Goal: Information Seeking & Learning: Learn about a topic

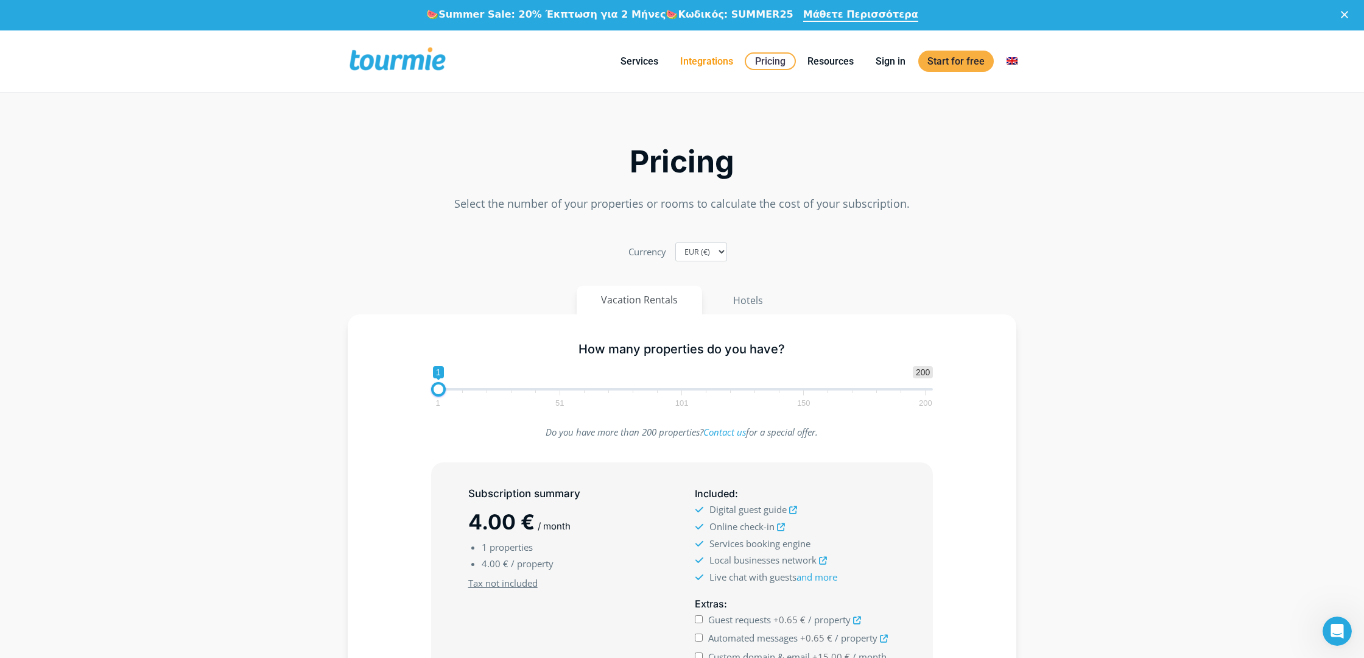
click at [719, 58] on link "Integrations" at bounding box center [706, 61] width 71 height 15
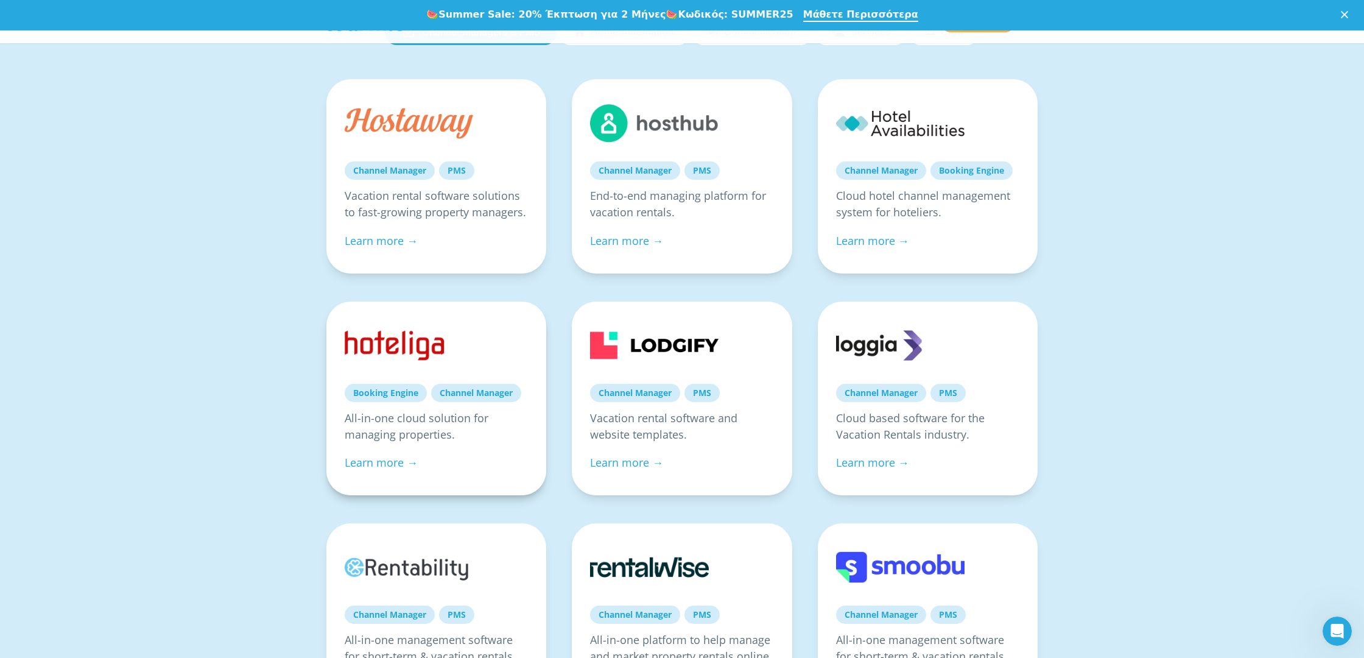
scroll to position [193, 0]
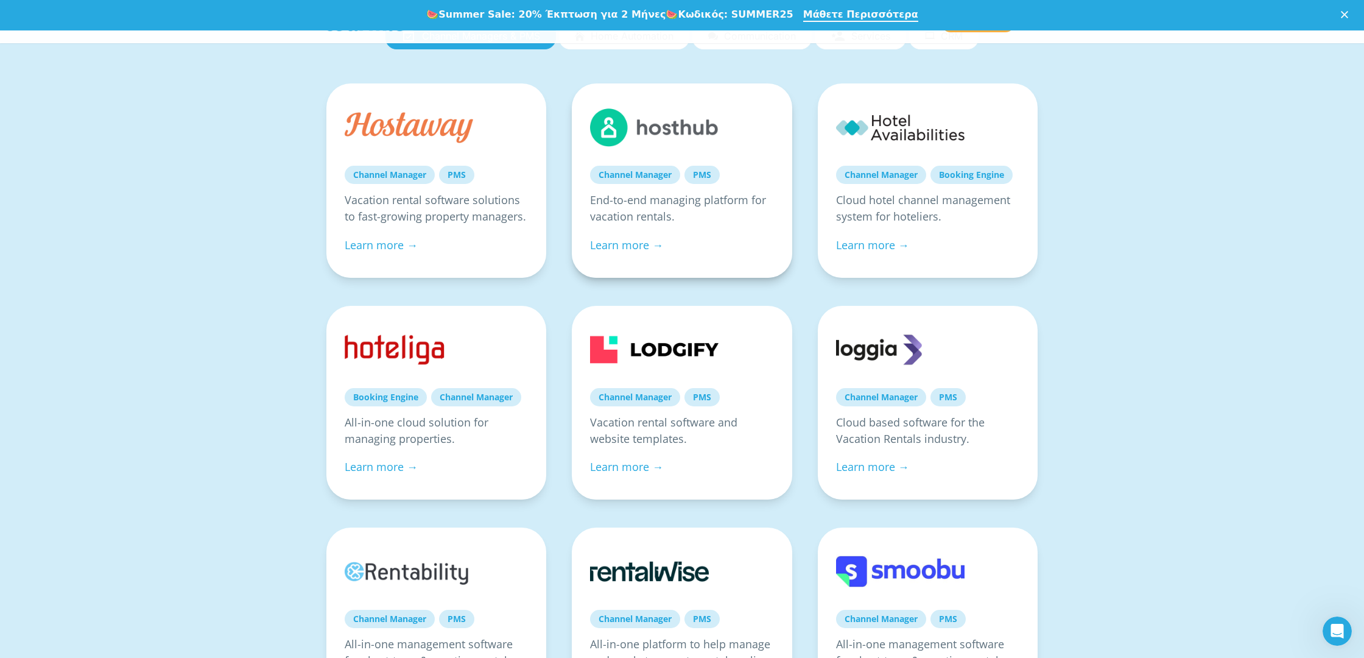
click at [711, 121] on link at bounding box center [654, 127] width 128 height 51
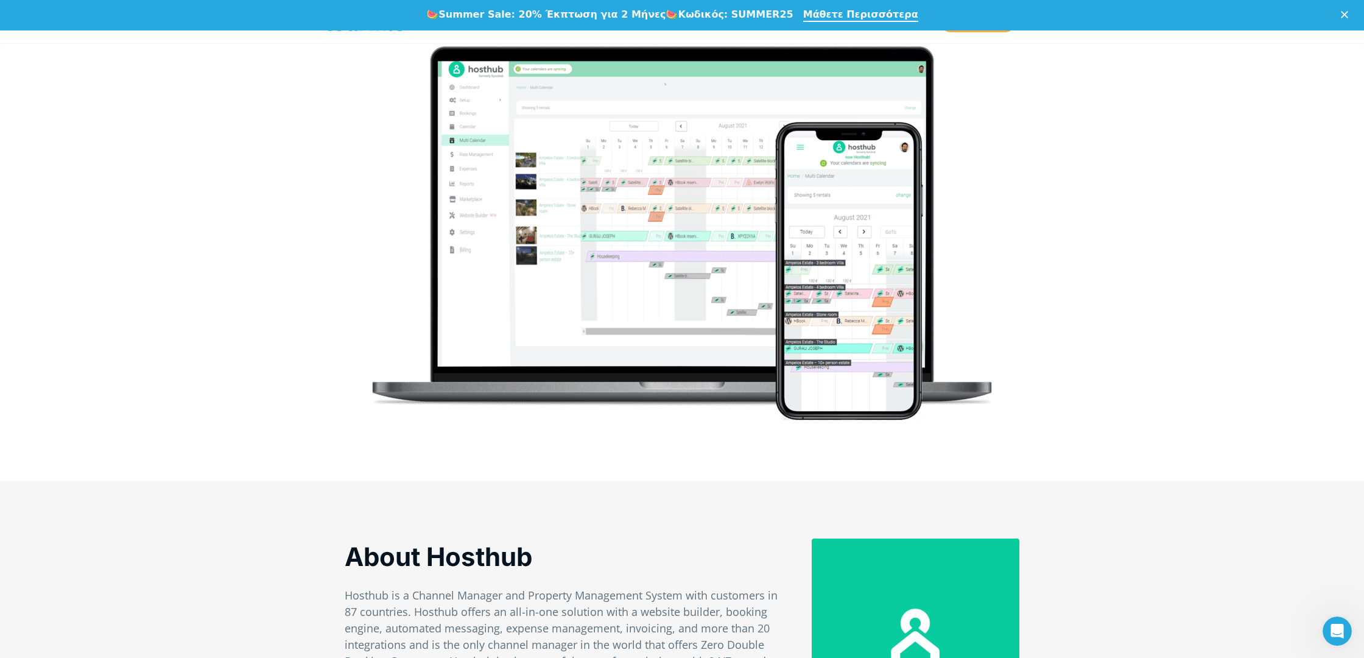
scroll to position [370, 0]
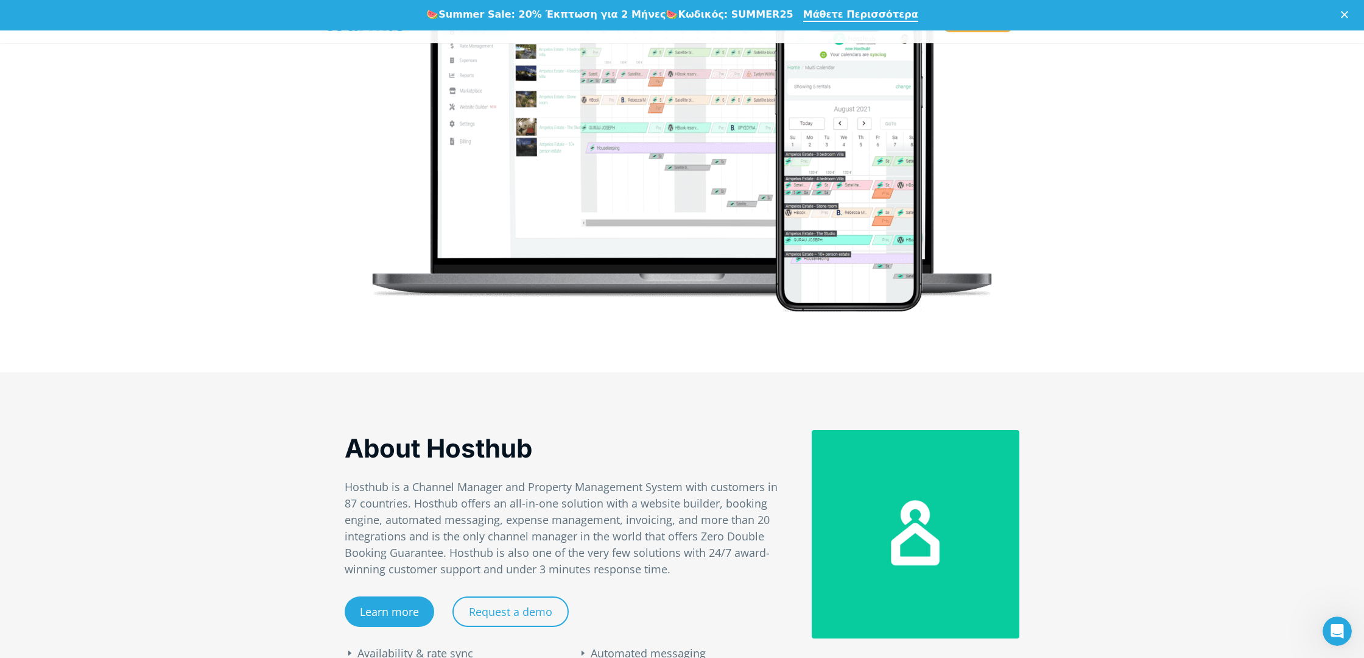
click at [394, 617] on div "Availability & rate sync Expense management Smart pricing Automated messaging R…" at bounding box center [565, 660] width 467 height 129
click at [385, 611] on div "Availability & rate sync Expense management Smart pricing Automated messaging R…" at bounding box center [565, 660] width 467 height 129
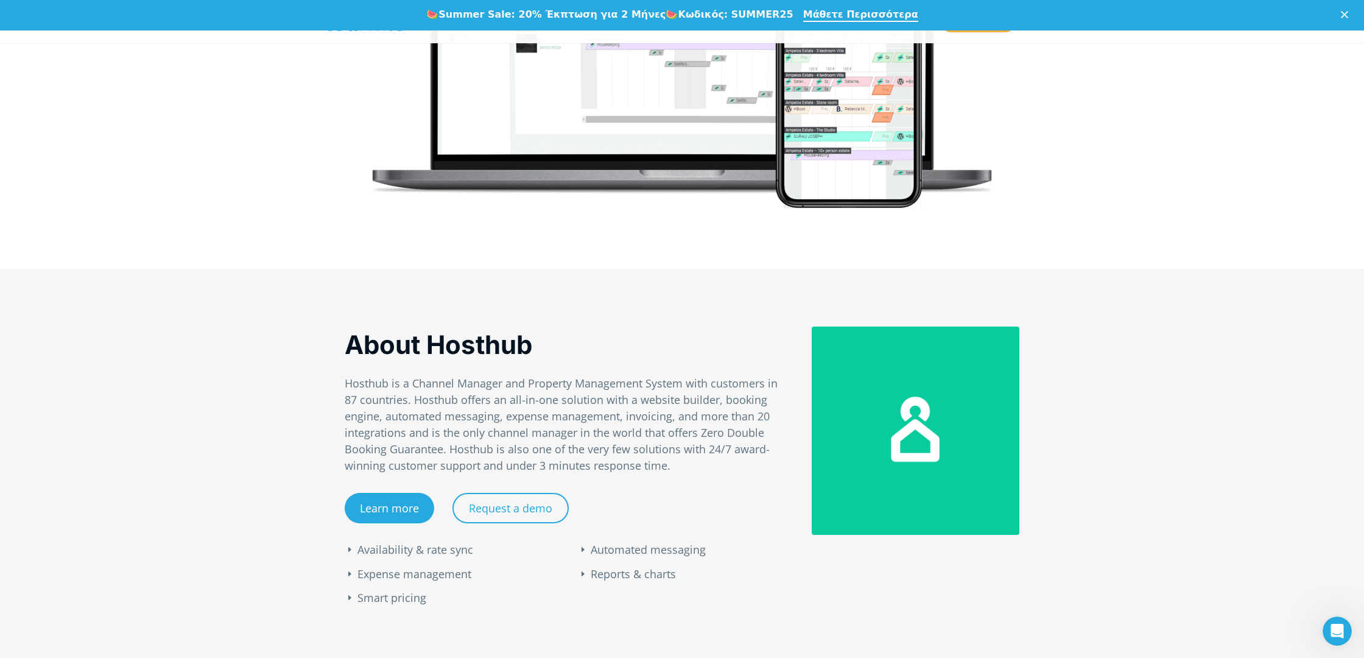
scroll to position [566, 0]
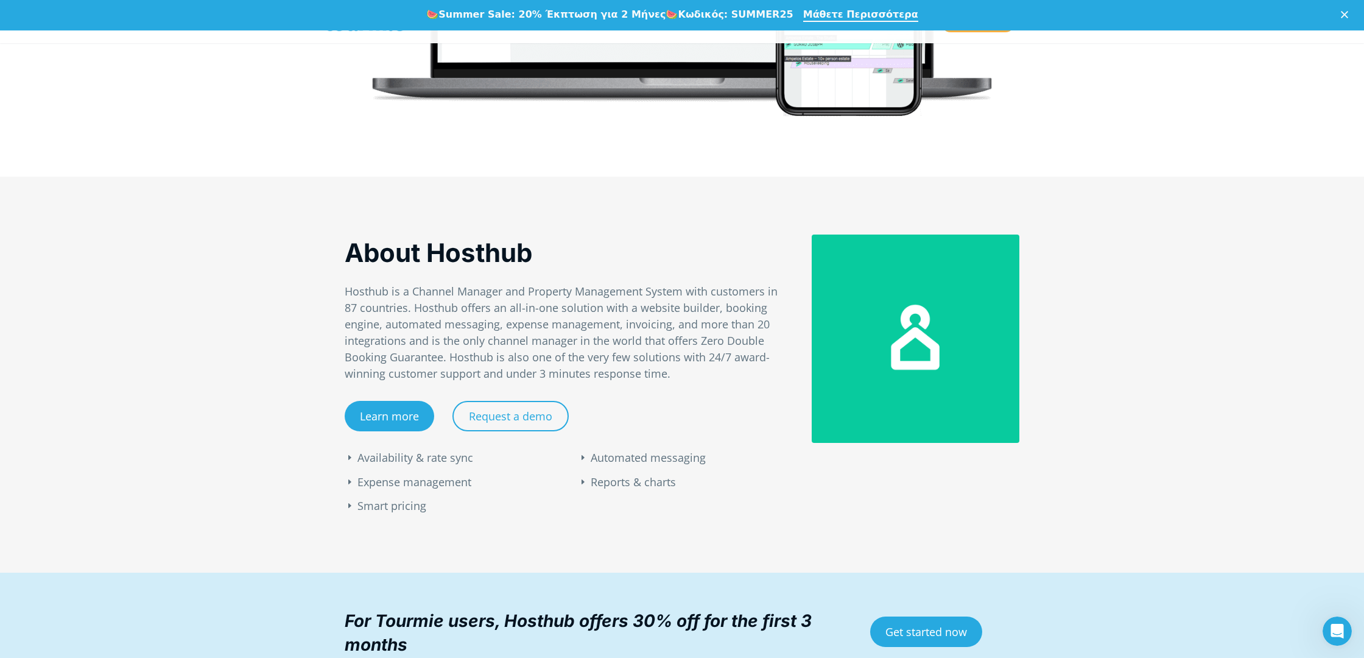
click at [384, 413] on div "Availability & rate sync Expense management Smart pricing Automated messaging R…" at bounding box center [565, 465] width 467 height 129
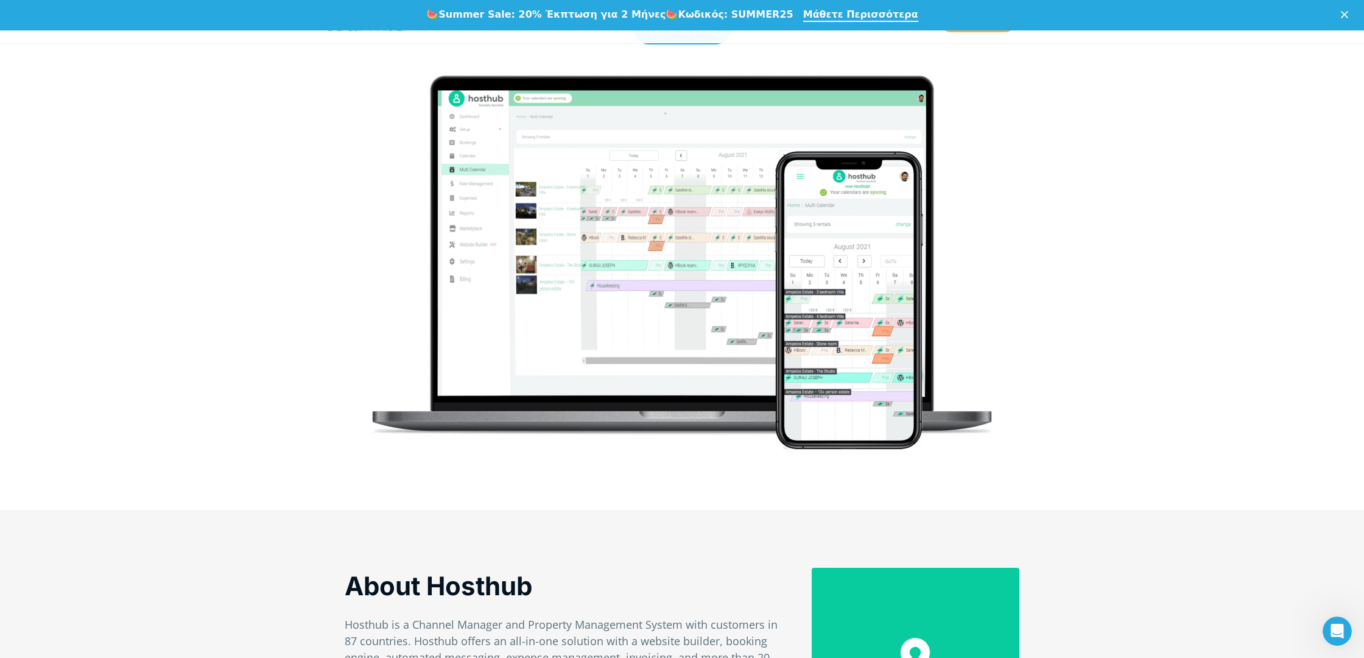
scroll to position [3, 0]
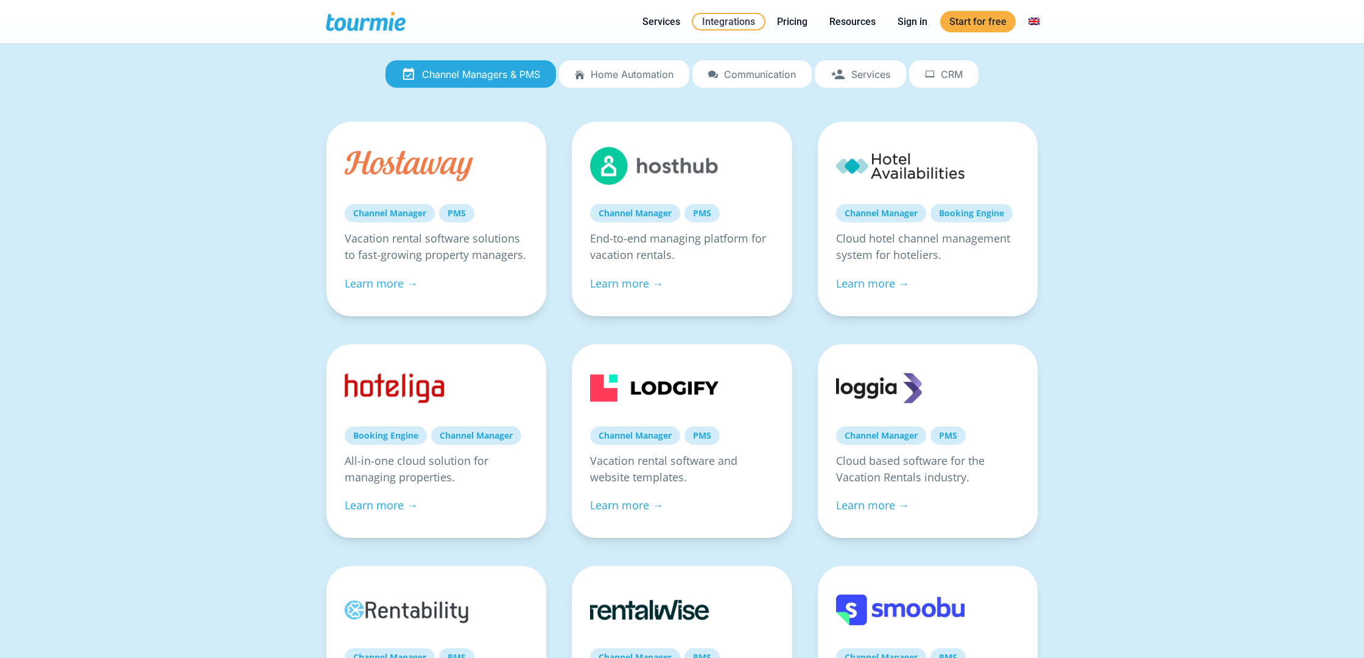
scroll to position [247, 0]
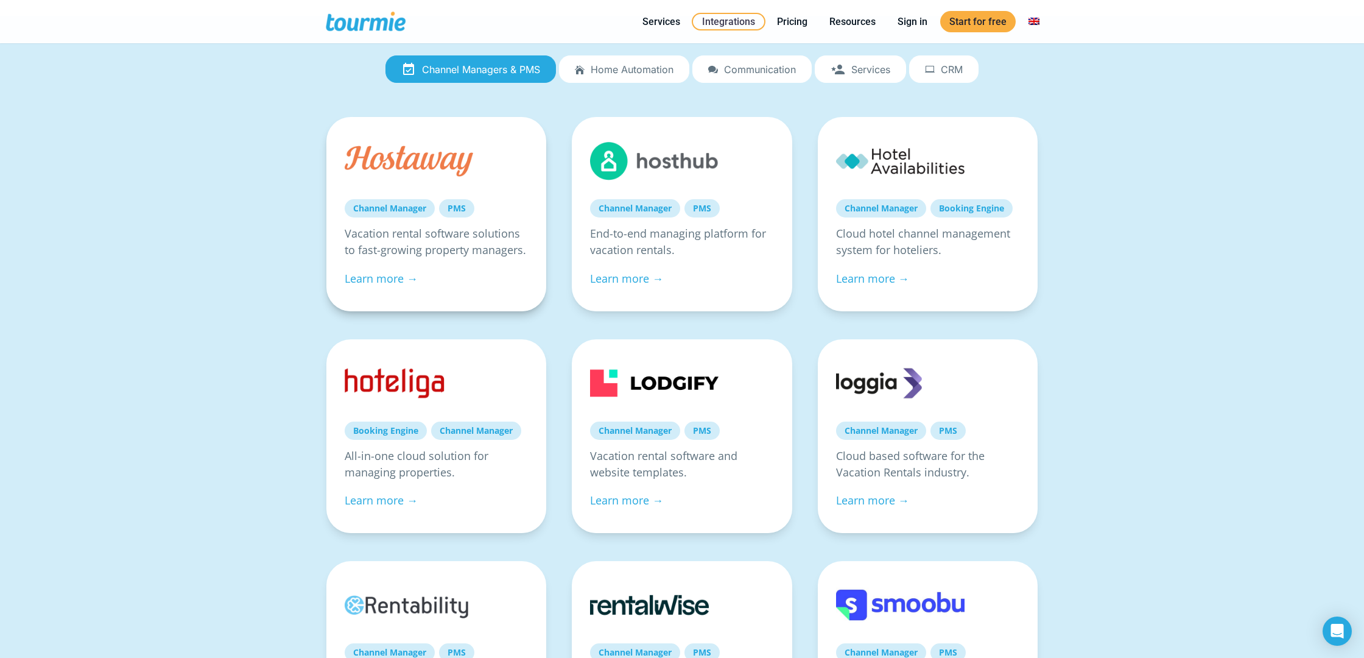
click at [402, 163] on link at bounding box center [409, 160] width 128 height 51
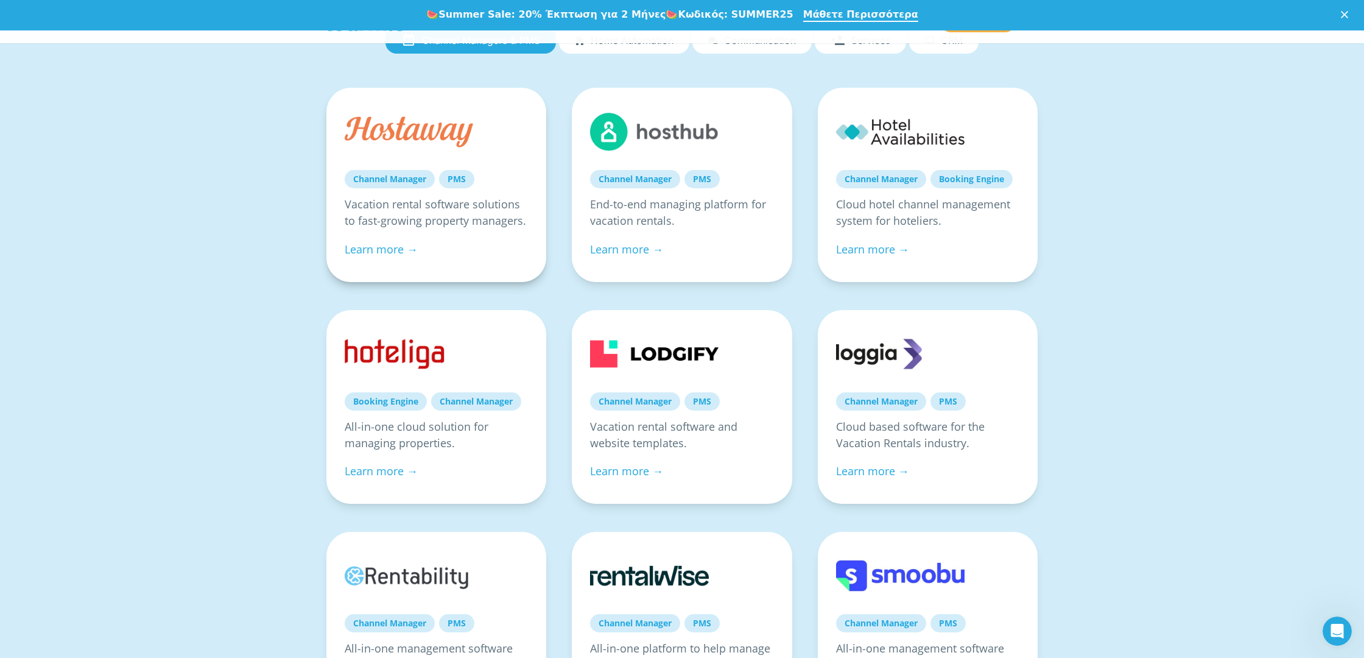
scroll to position [426, 0]
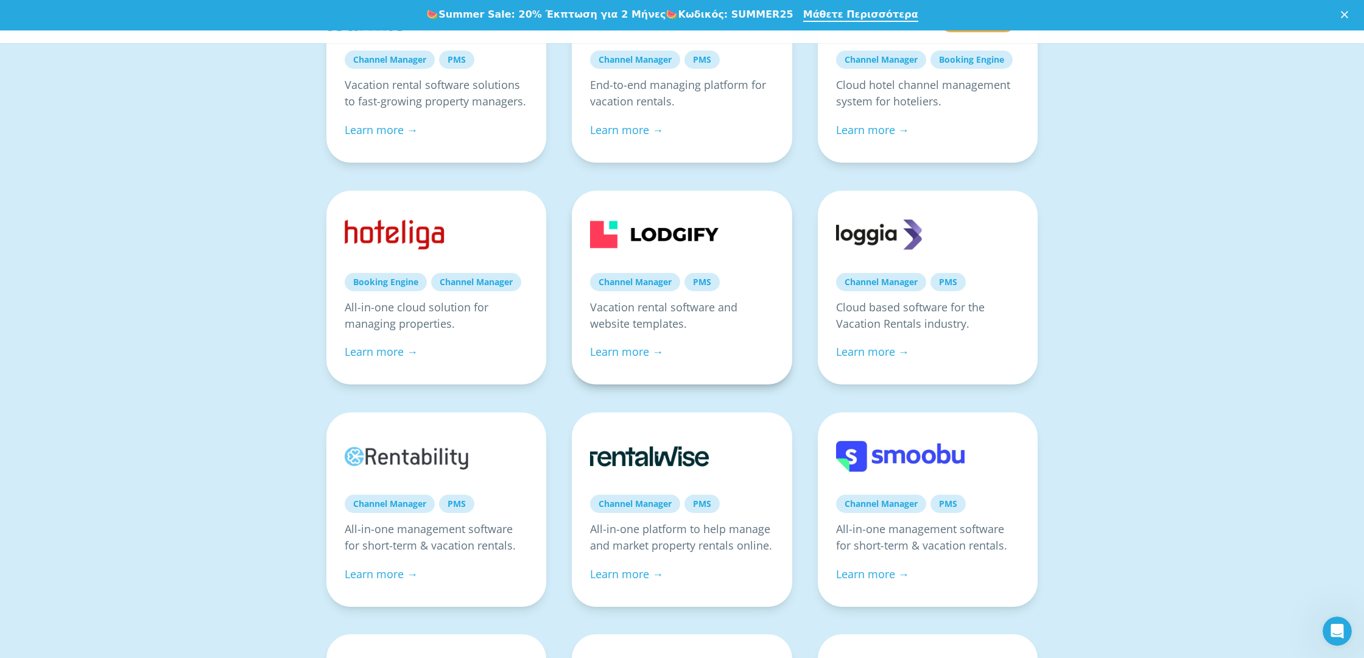
click at [699, 229] on link at bounding box center [654, 234] width 128 height 51
click at [881, 351] on link "Learn more →" at bounding box center [872, 350] width 73 height 15
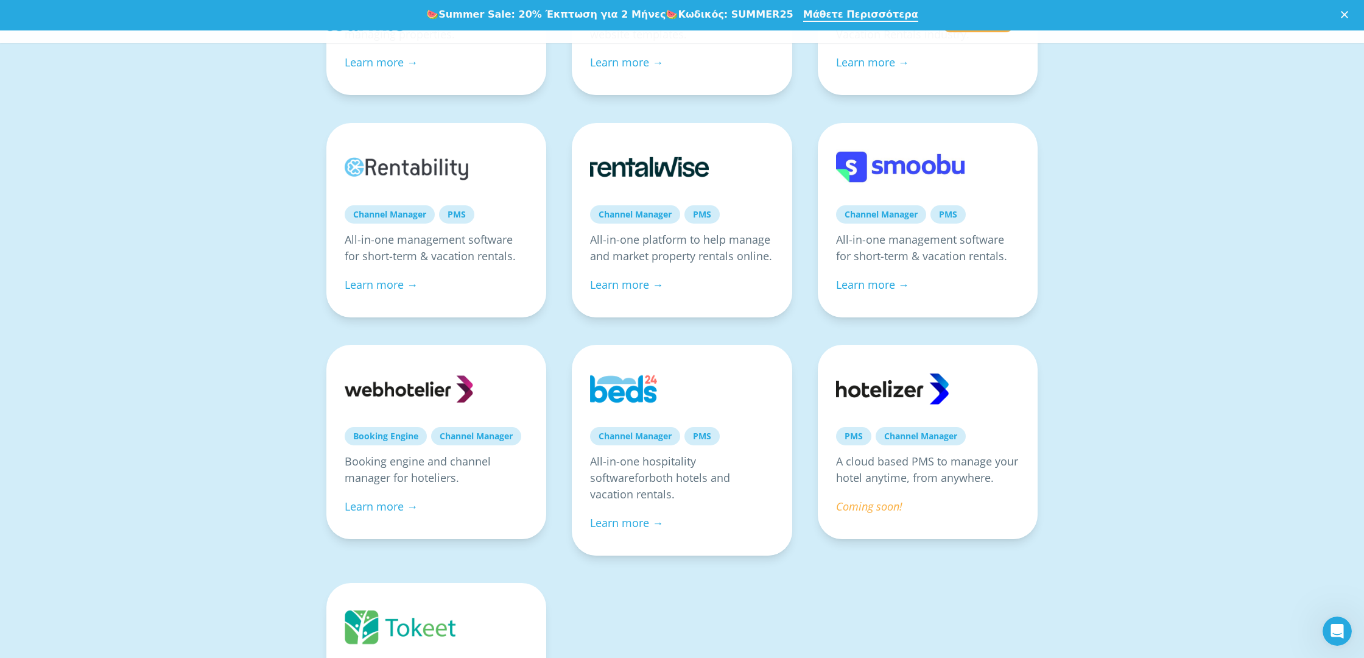
scroll to position [788, 0]
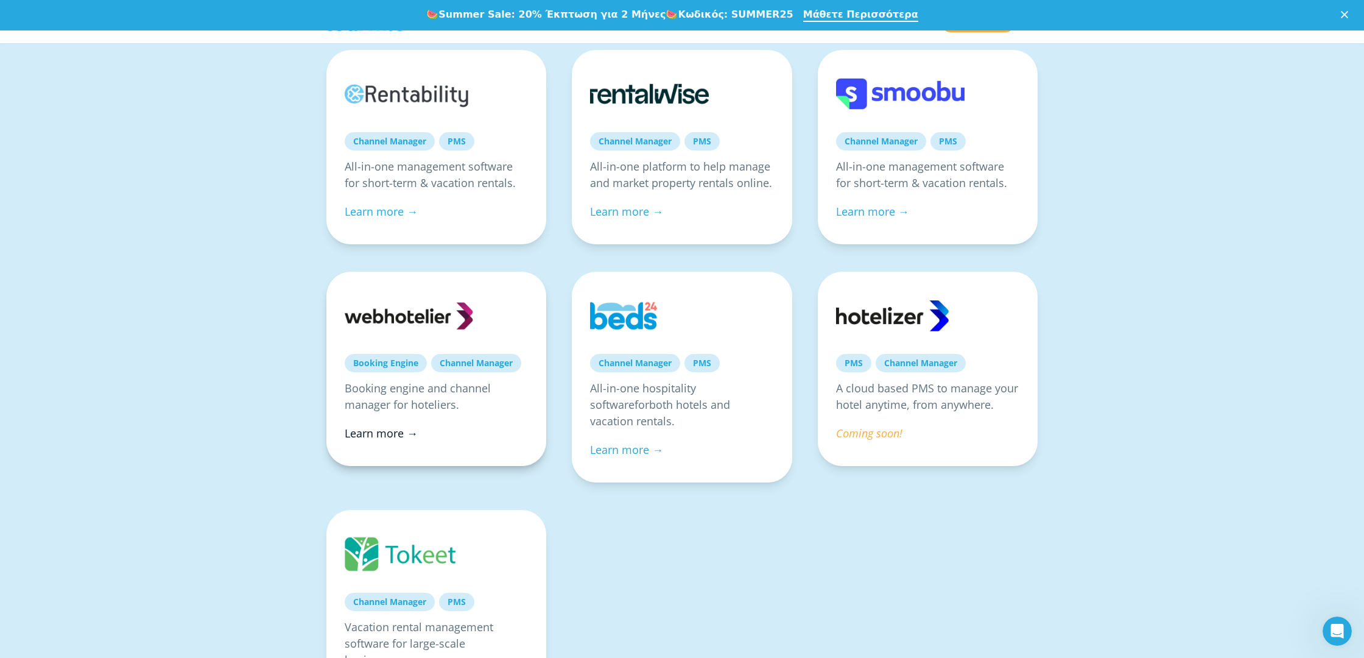
click at [360, 434] on link "Learn more →" at bounding box center [381, 433] width 73 height 15
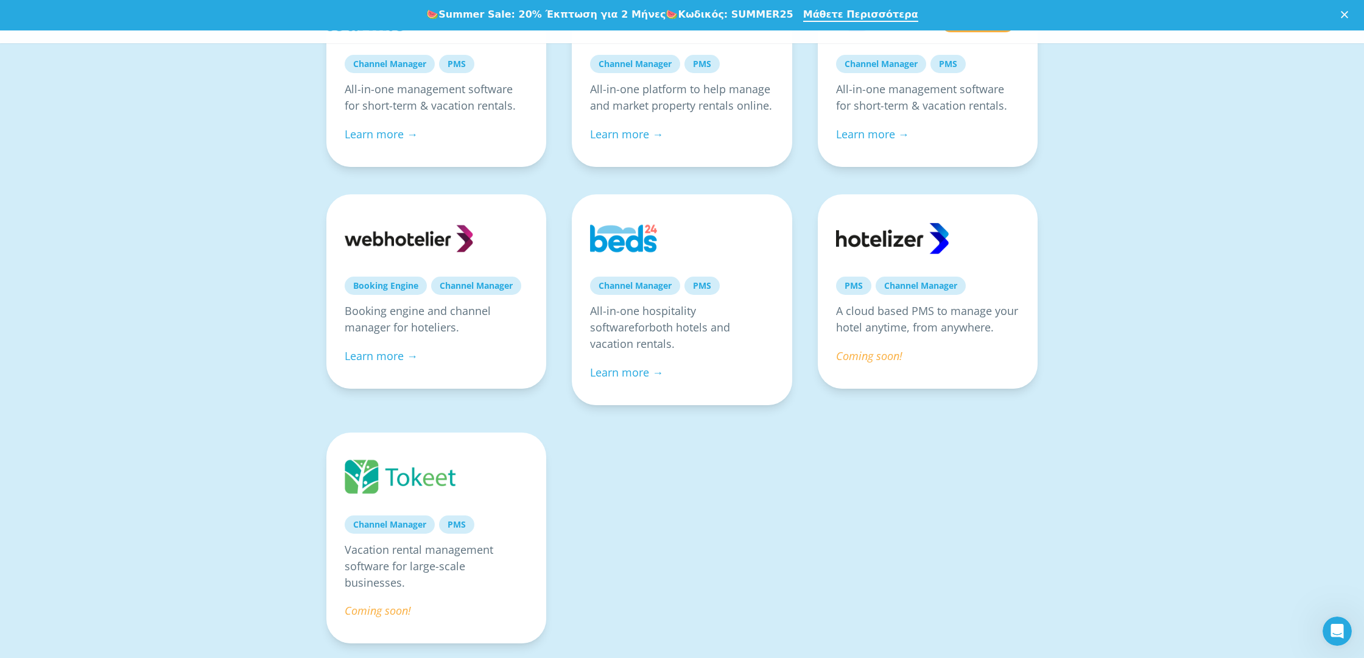
scroll to position [932, 0]
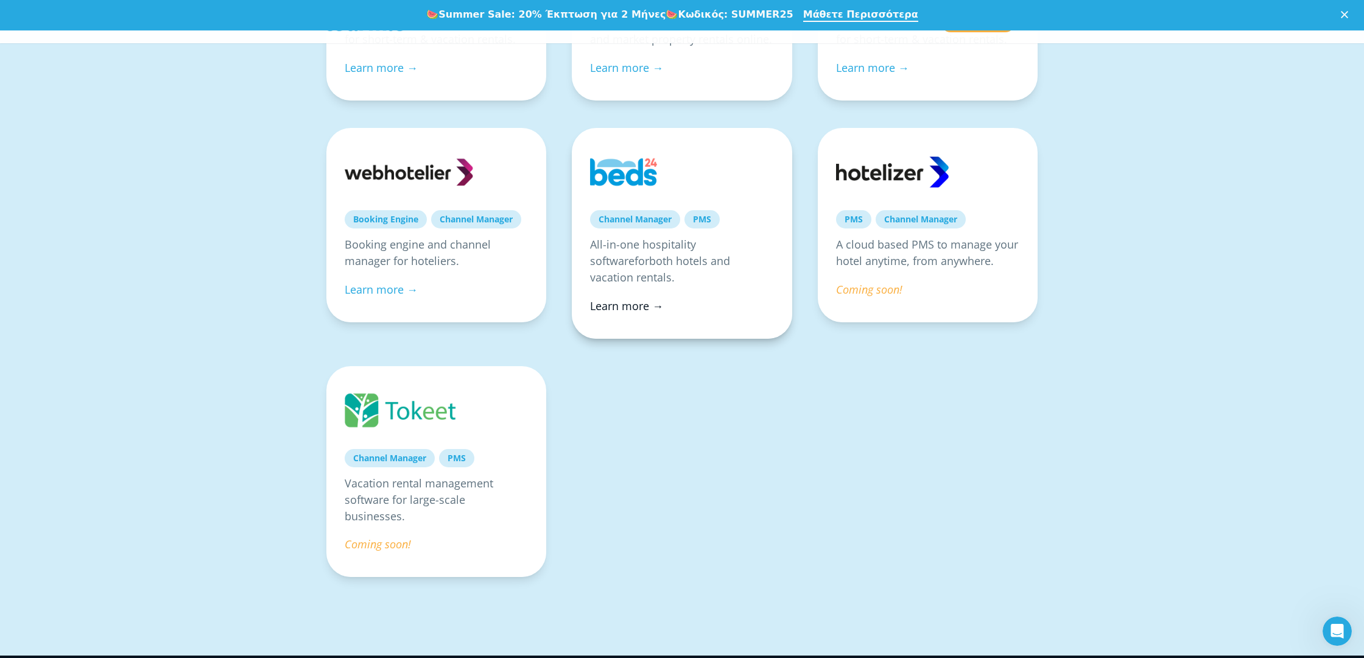
click at [635, 298] on link "Learn more →" at bounding box center [626, 305] width 73 height 15
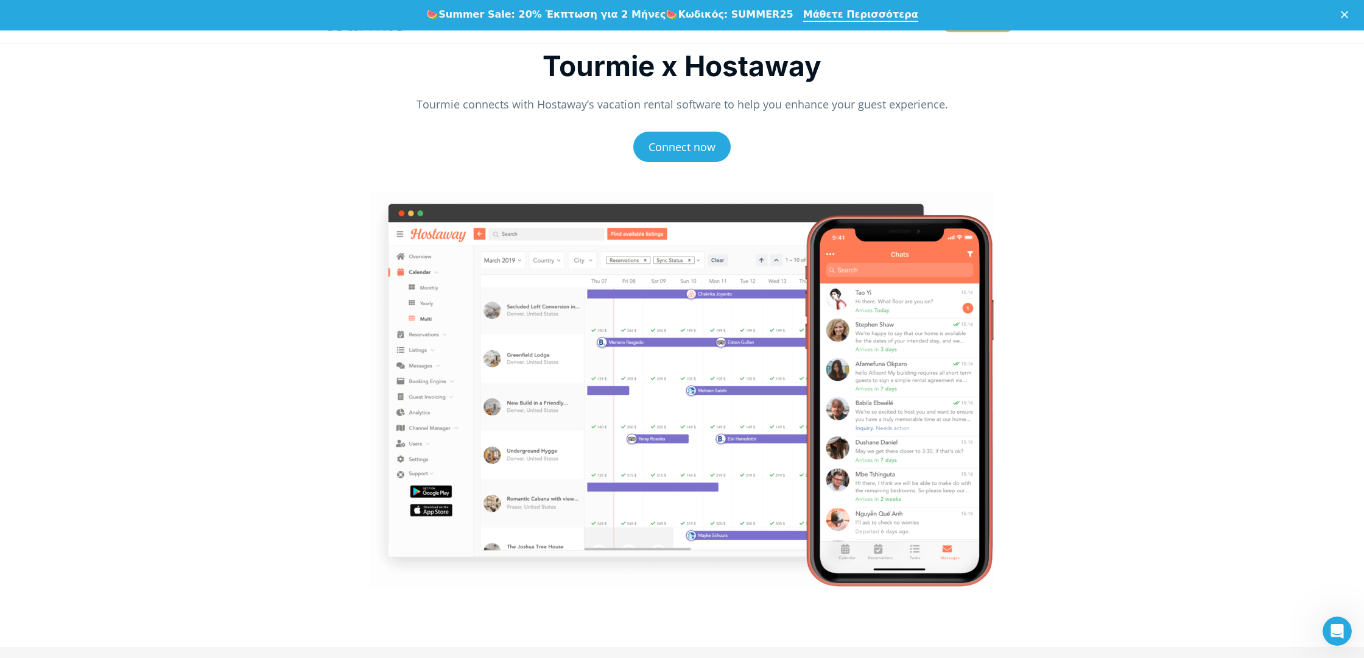
scroll to position [55, 0]
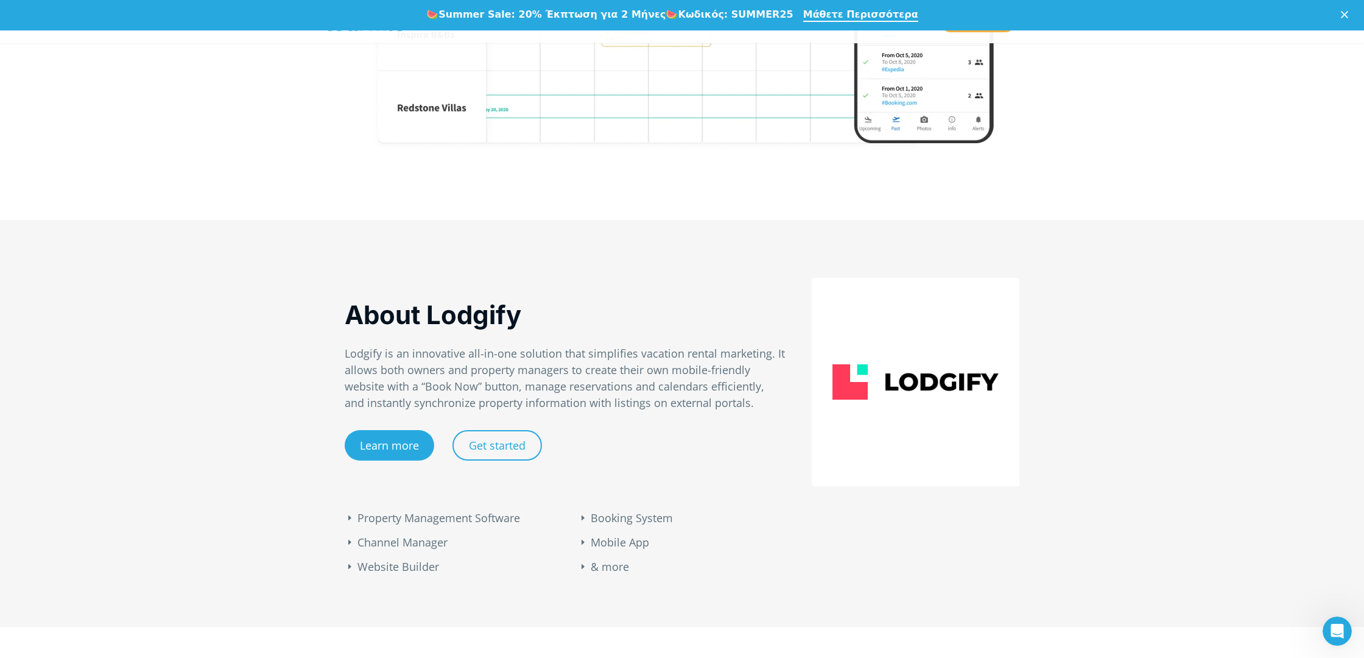
scroll to position [523, 0]
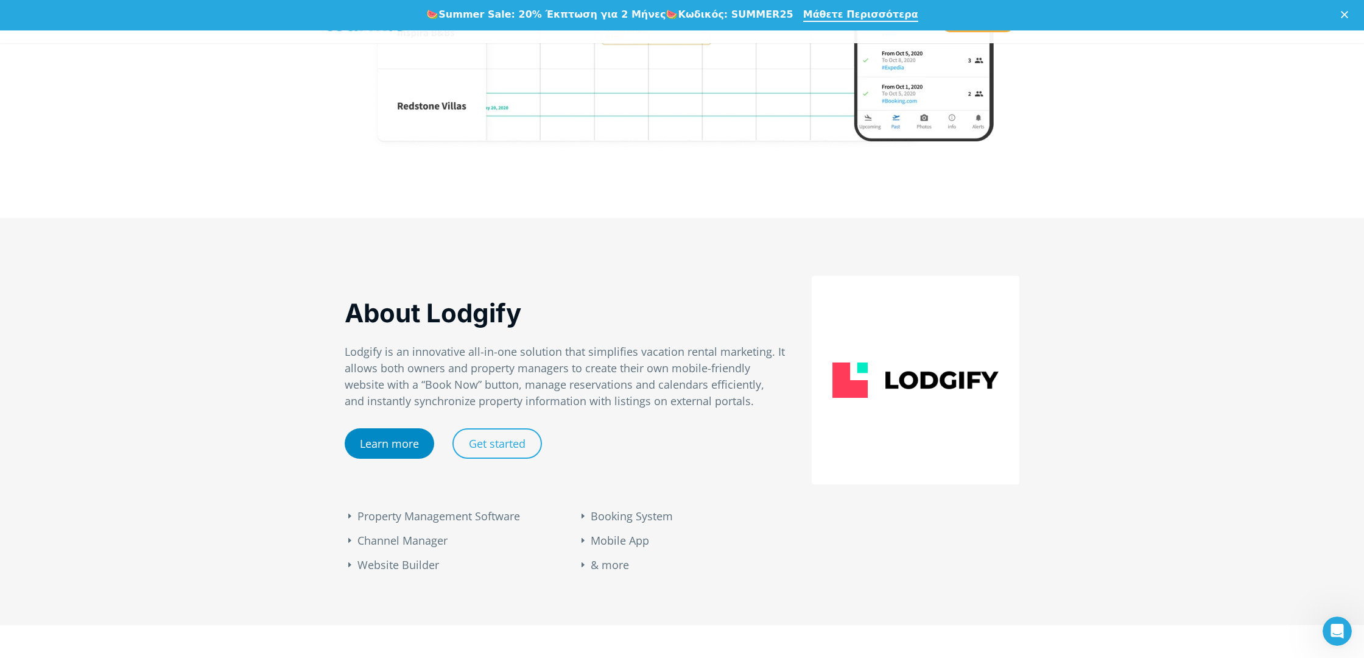
click at [405, 452] on link "Learn more" at bounding box center [389, 443] width 89 height 30
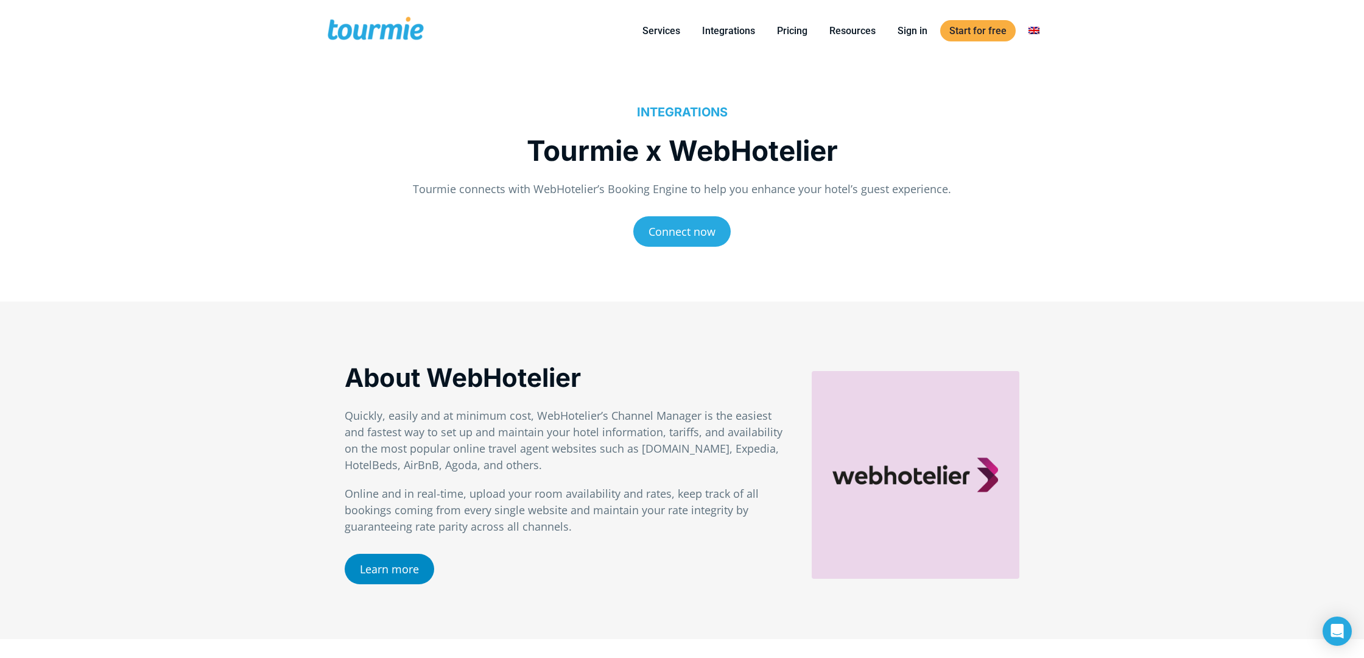
click at [382, 570] on link "Learn more" at bounding box center [389, 568] width 89 height 30
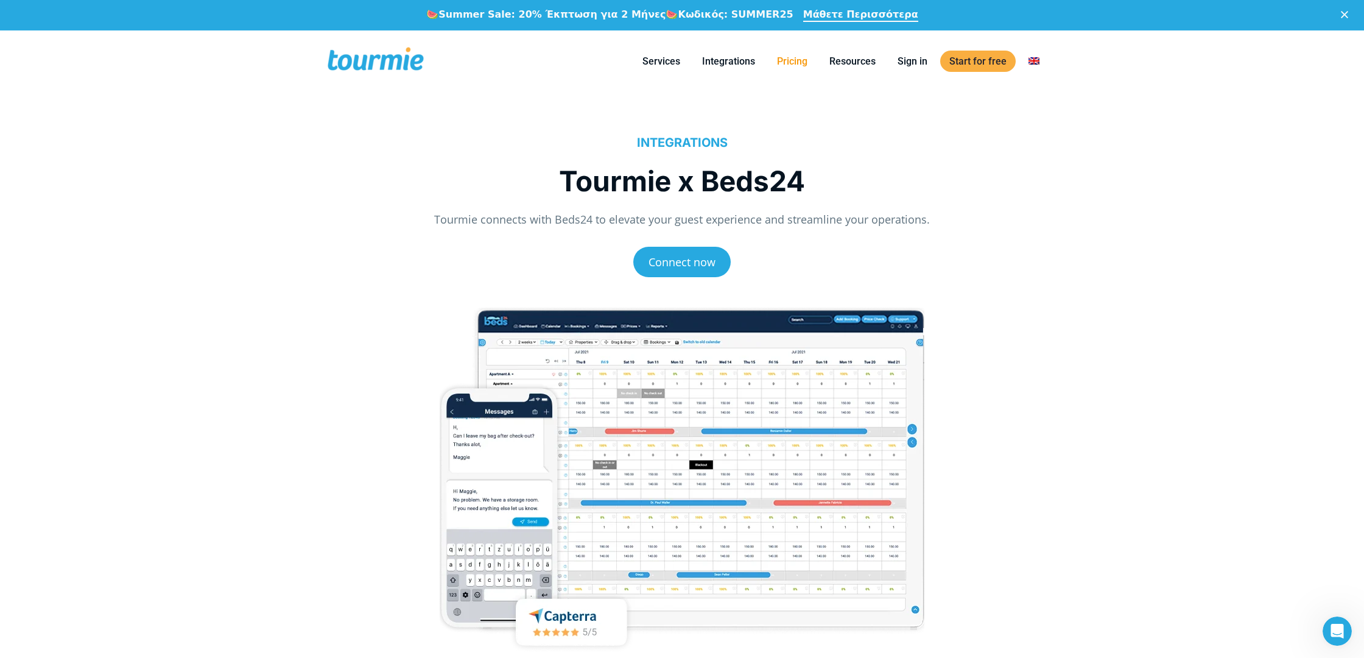
click at [789, 34] on li "Pricing" at bounding box center [792, 60] width 52 height 55
click at [784, 57] on link "Pricing" at bounding box center [792, 61] width 49 height 15
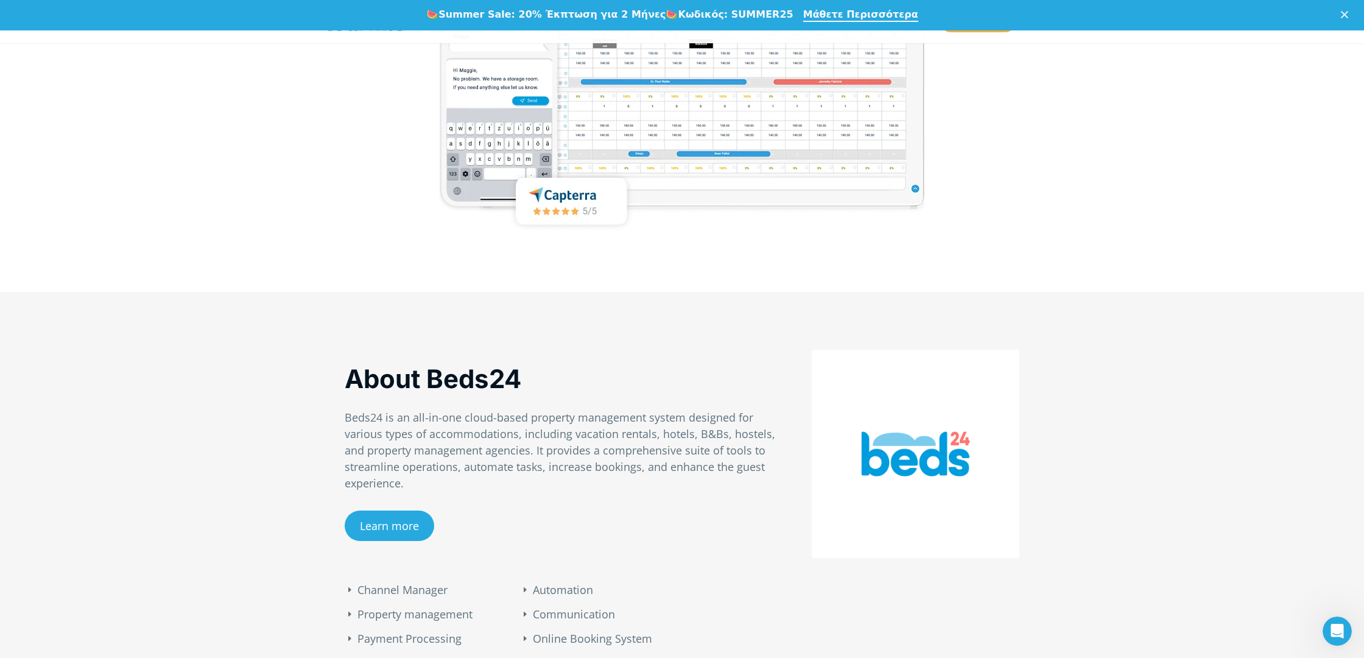
scroll to position [490, 0]
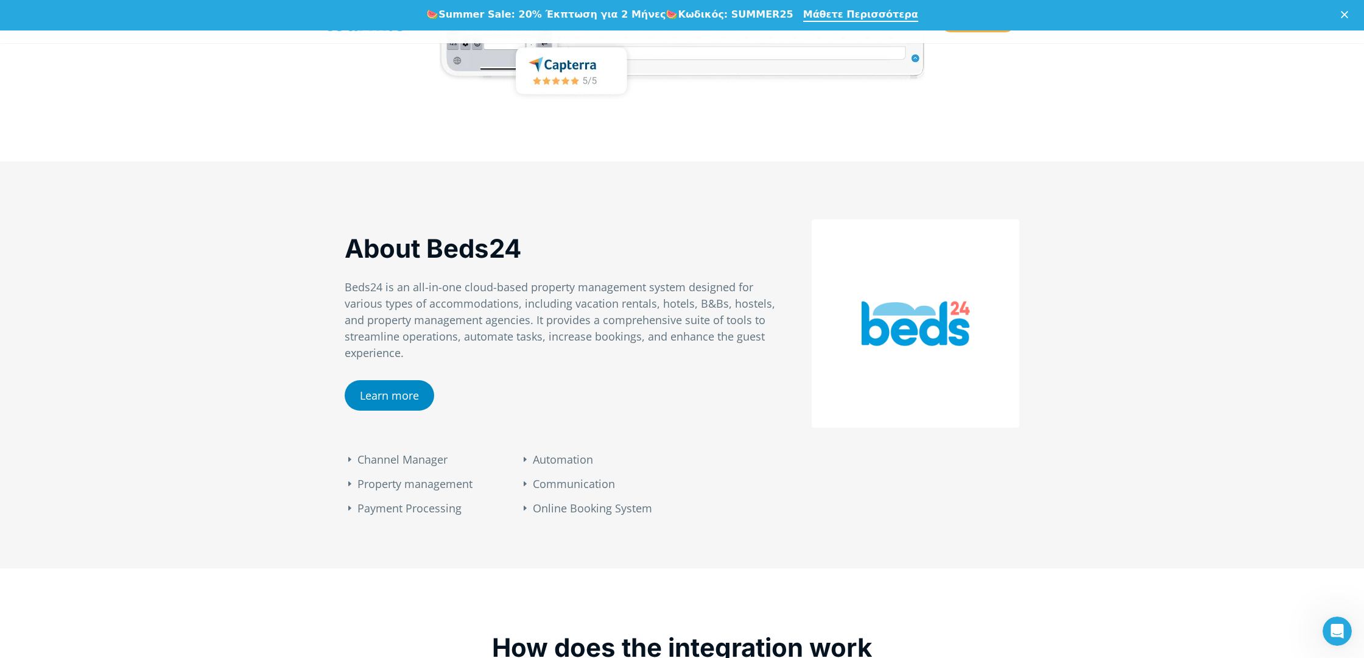
click at [393, 381] on link "Learn more" at bounding box center [389, 395] width 89 height 30
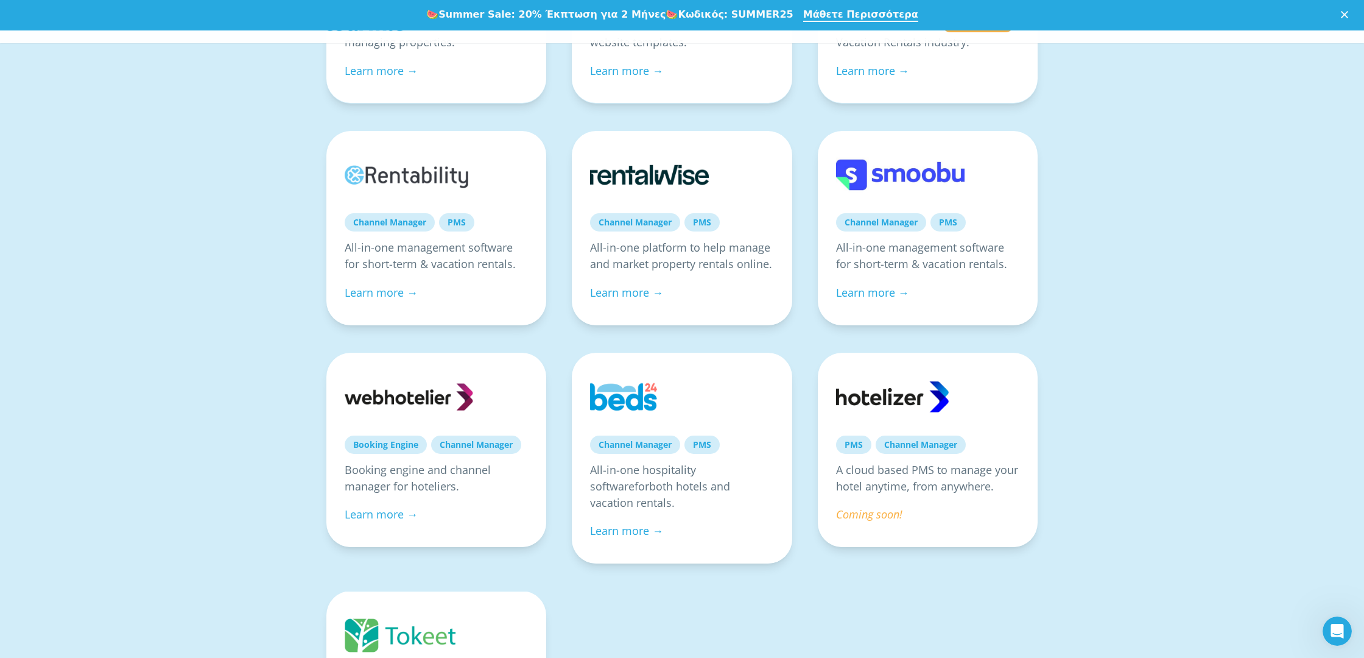
scroll to position [699, 0]
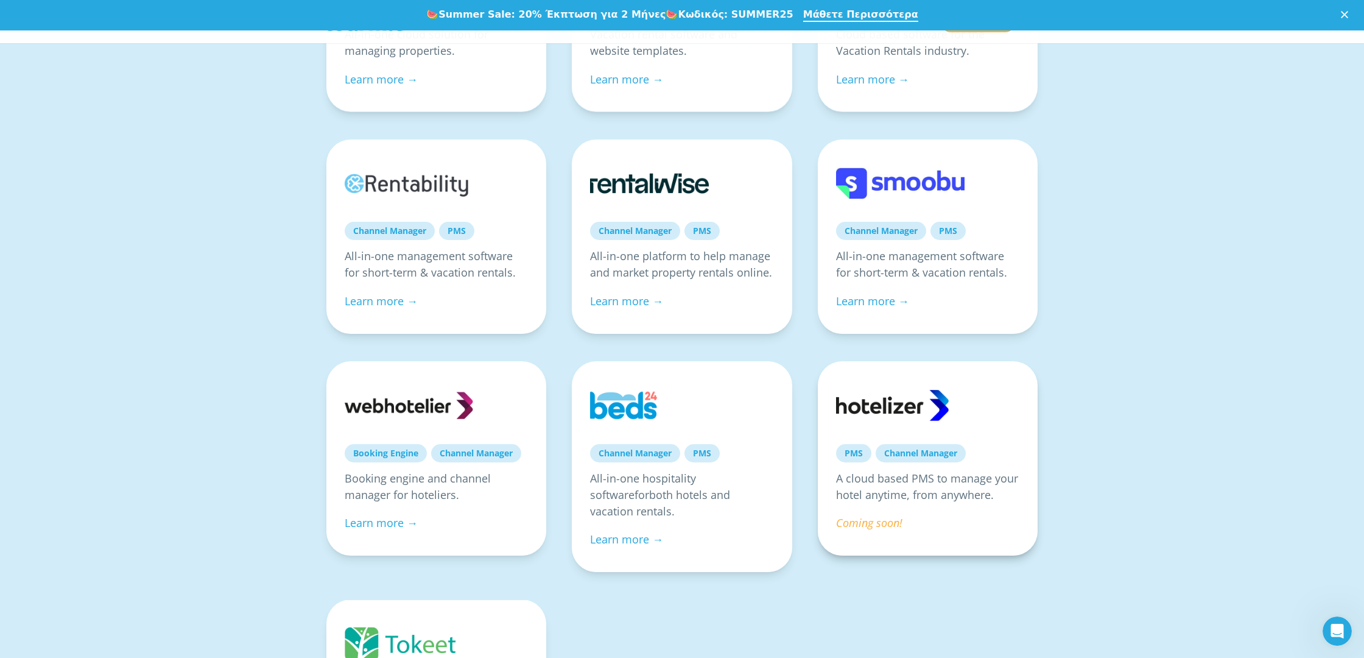
click at [859, 393] on div at bounding box center [900, 404] width 128 height 51
click at [863, 402] on div at bounding box center [900, 404] width 128 height 51
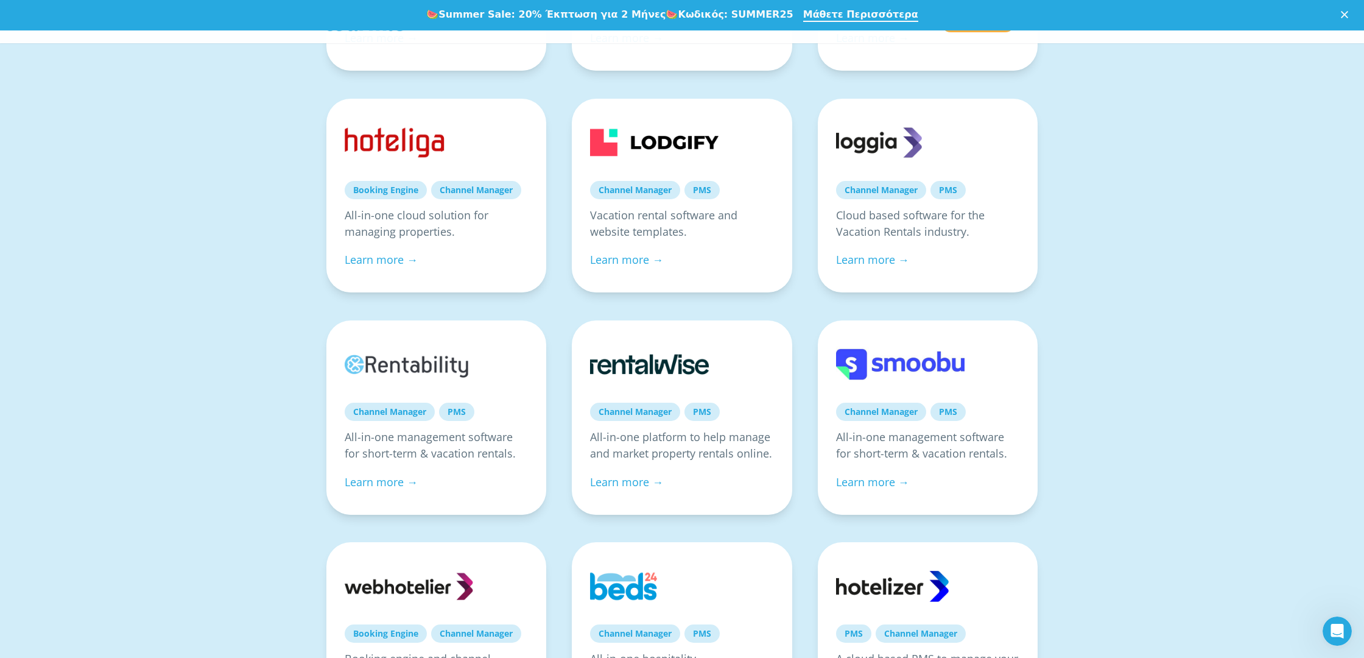
scroll to position [466, 0]
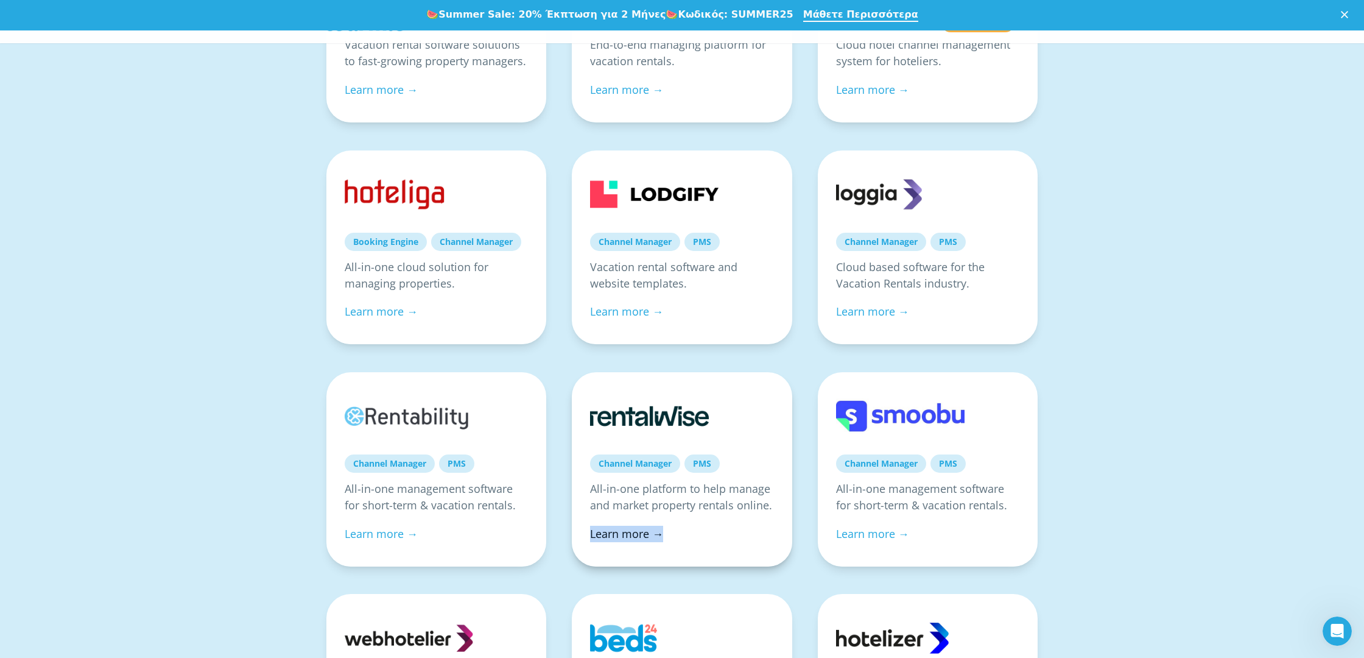
click at [607, 532] on link "Learn more →" at bounding box center [626, 533] width 73 height 15
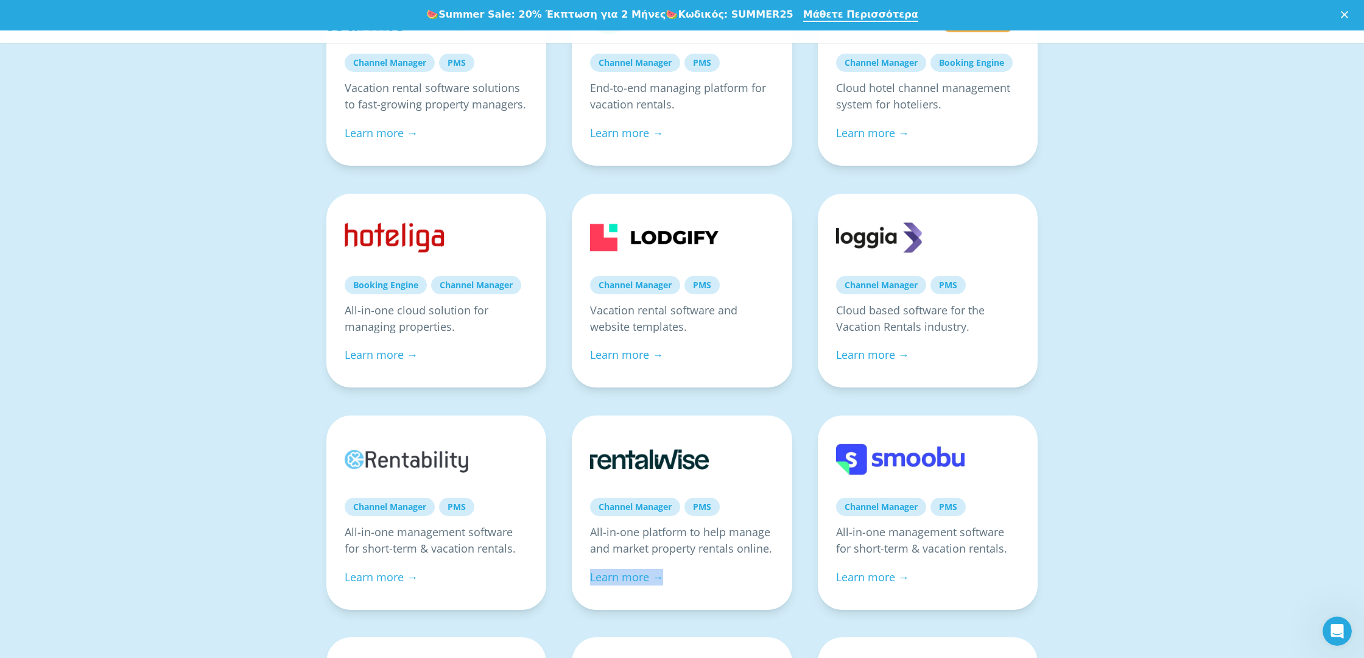
scroll to position [283, 0]
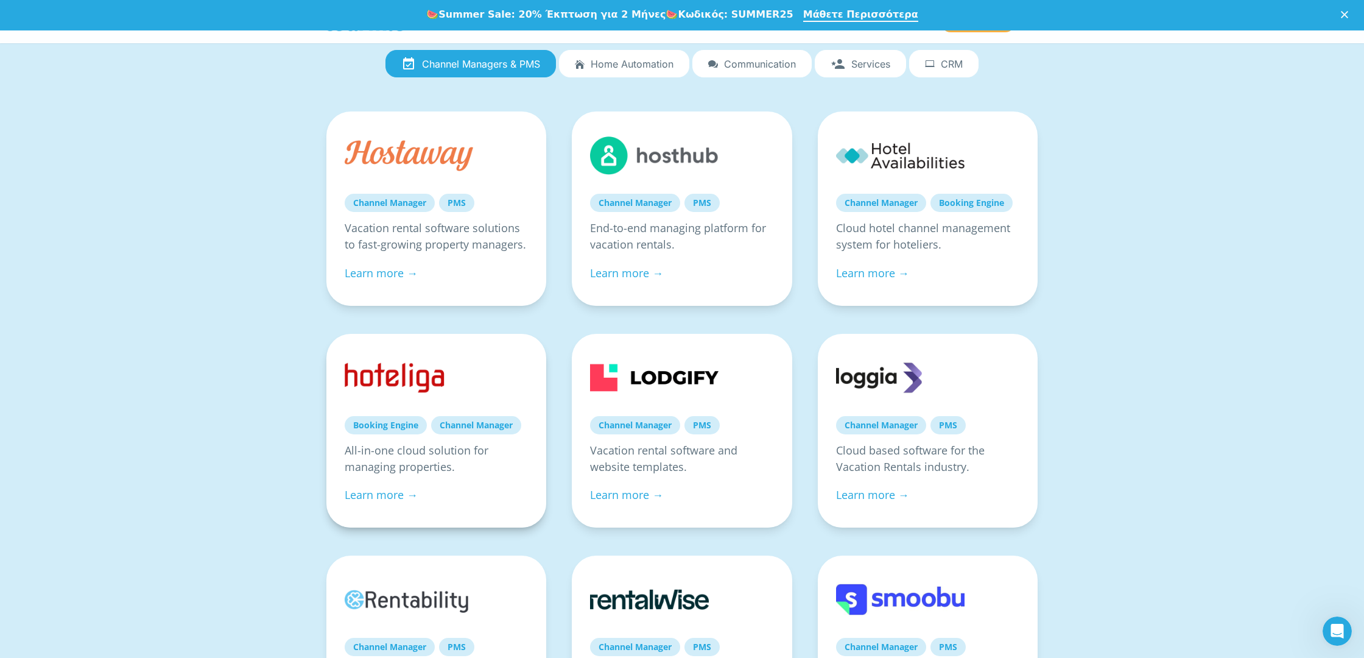
click at [395, 362] on link at bounding box center [409, 377] width 128 height 51
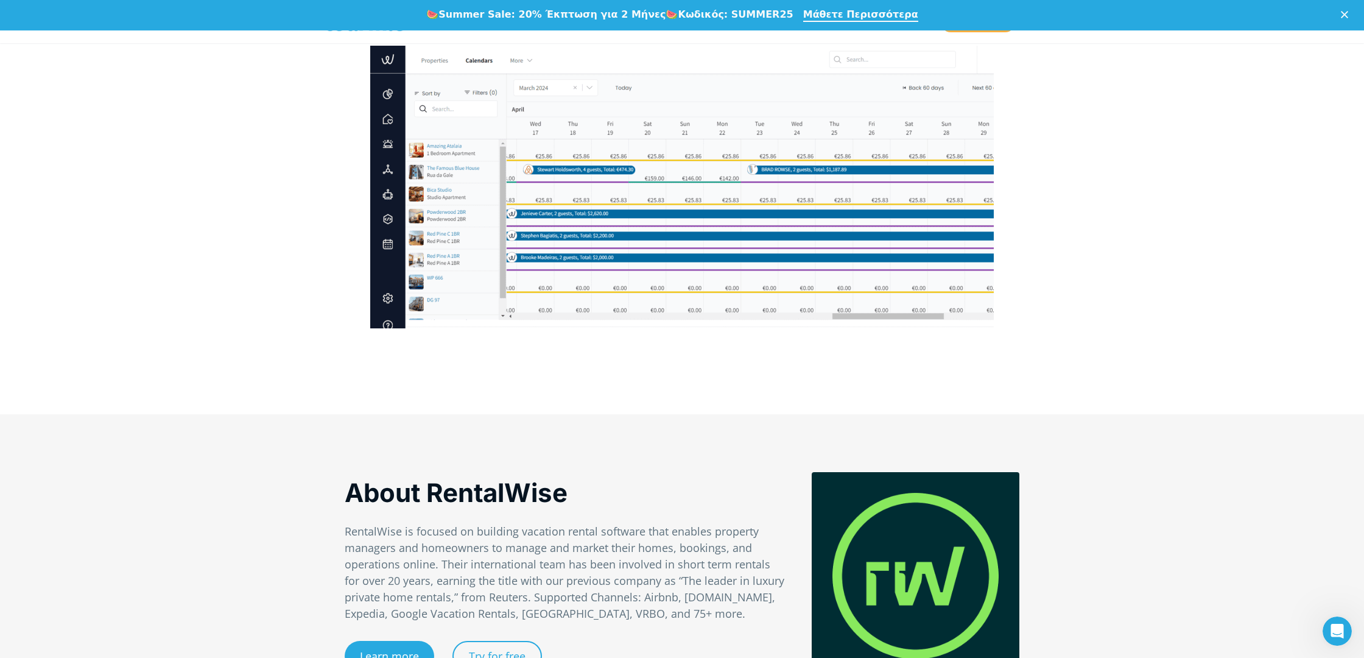
scroll to position [288, 0]
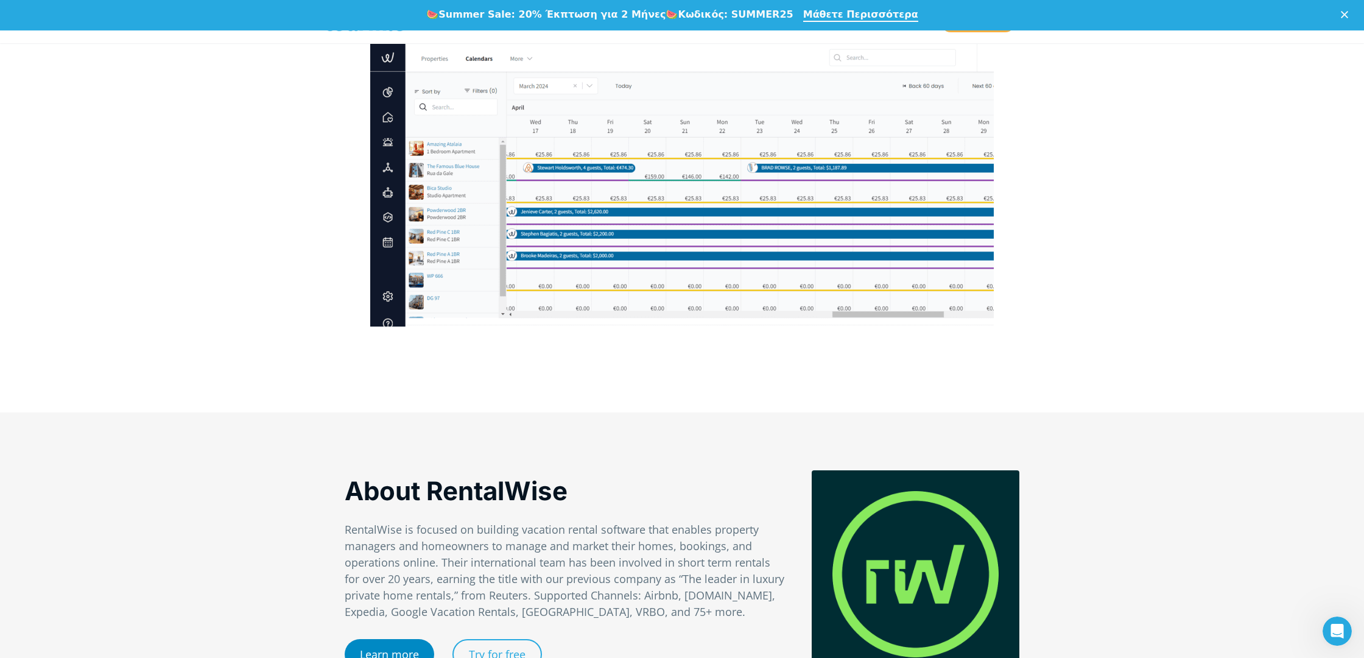
click at [413, 643] on link "Learn more" at bounding box center [389, 654] width 89 height 30
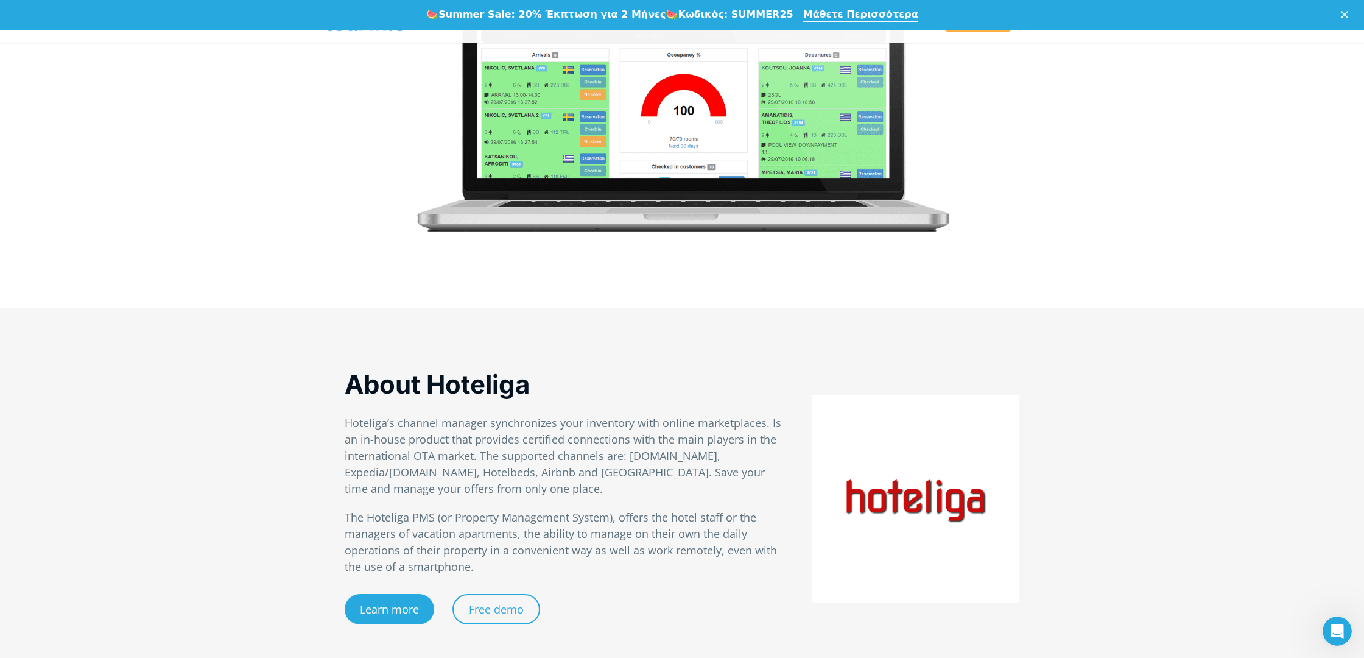
scroll to position [634, 0]
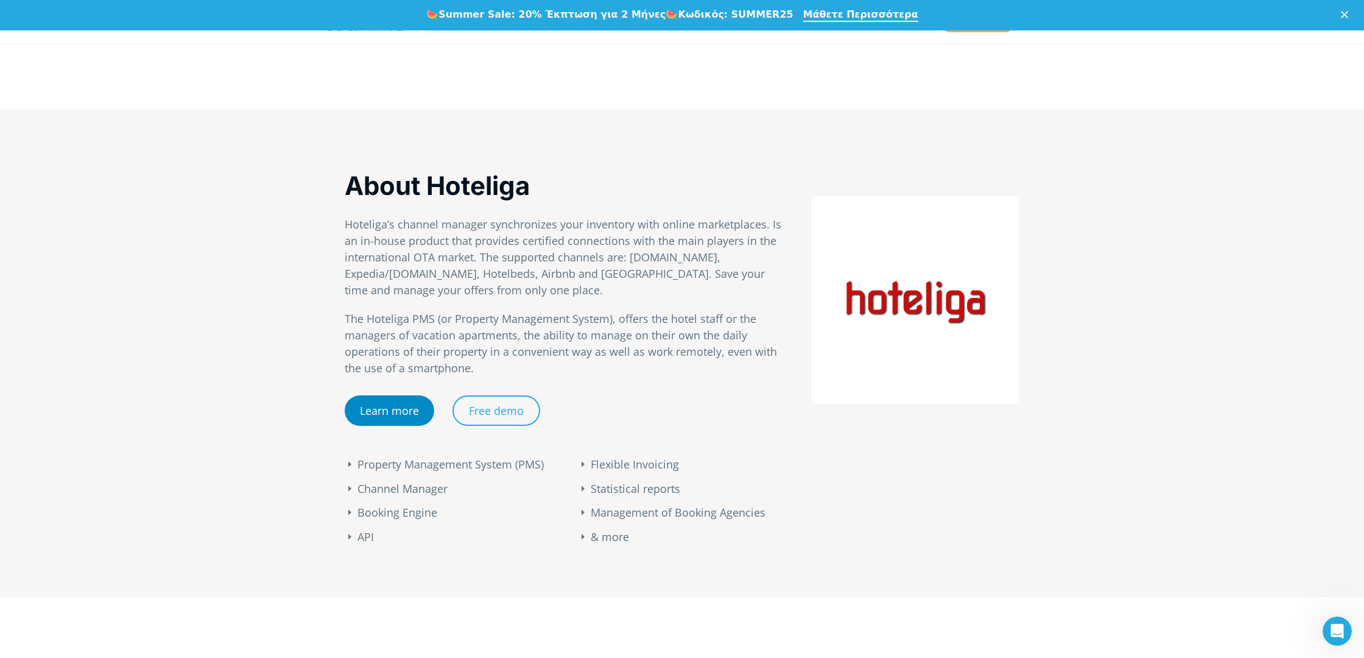
click at [405, 413] on link "Learn more" at bounding box center [389, 410] width 89 height 30
